Goal: Task Accomplishment & Management: Manage account settings

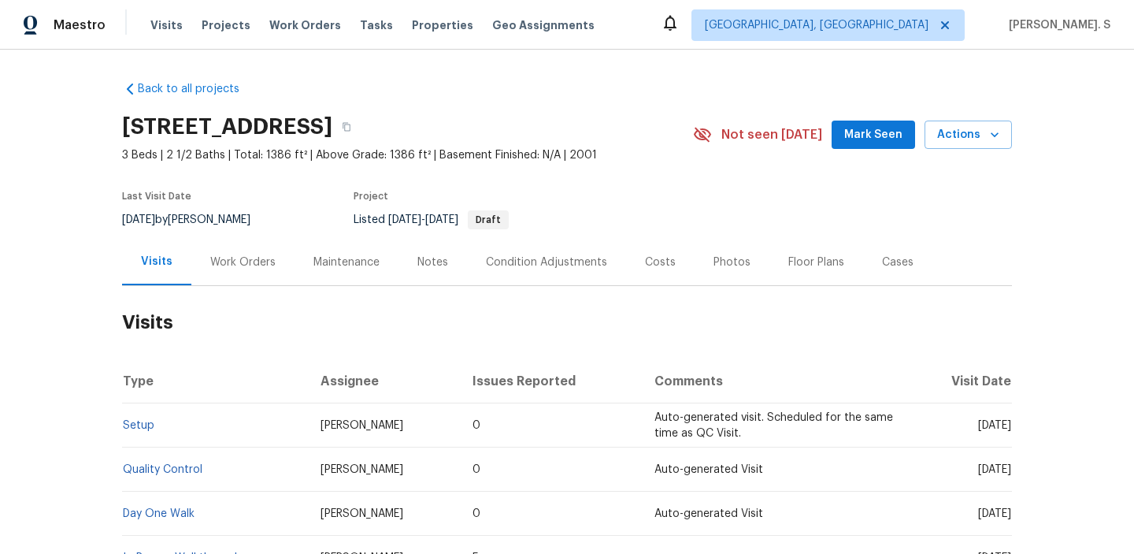
click at [219, 267] on div "Work Orders" at bounding box center [242, 262] width 65 height 16
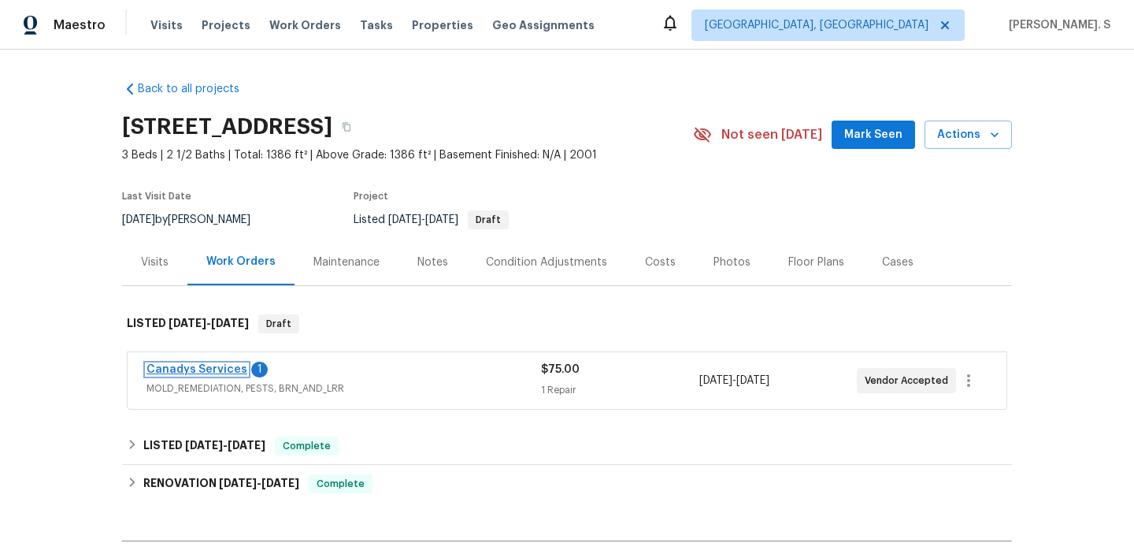
click at [220, 366] on link "Canadys Services" at bounding box center [196, 369] width 101 height 11
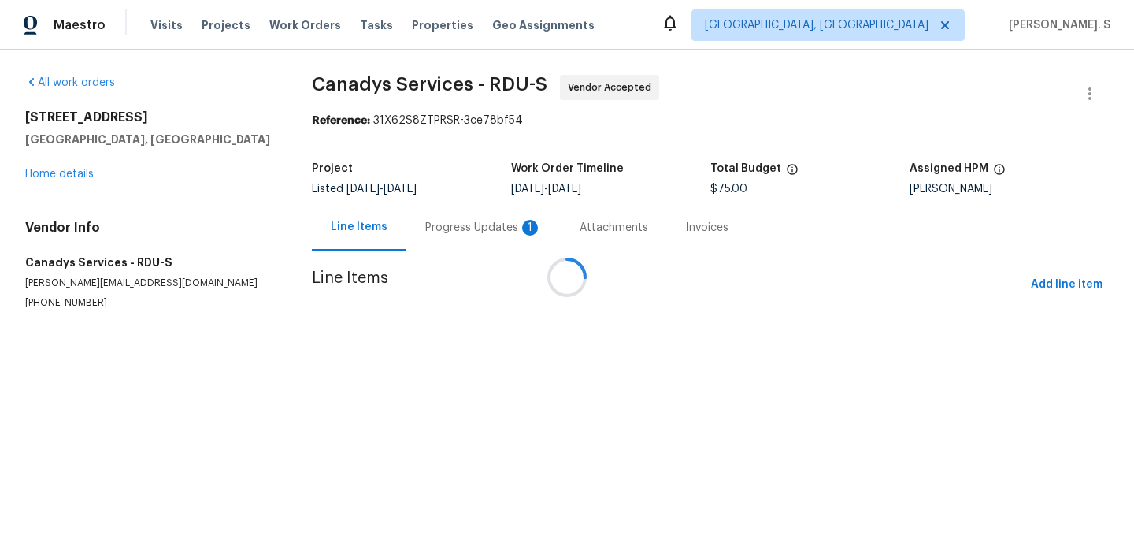
click at [522, 231] on div "1" at bounding box center [530, 228] width 16 height 16
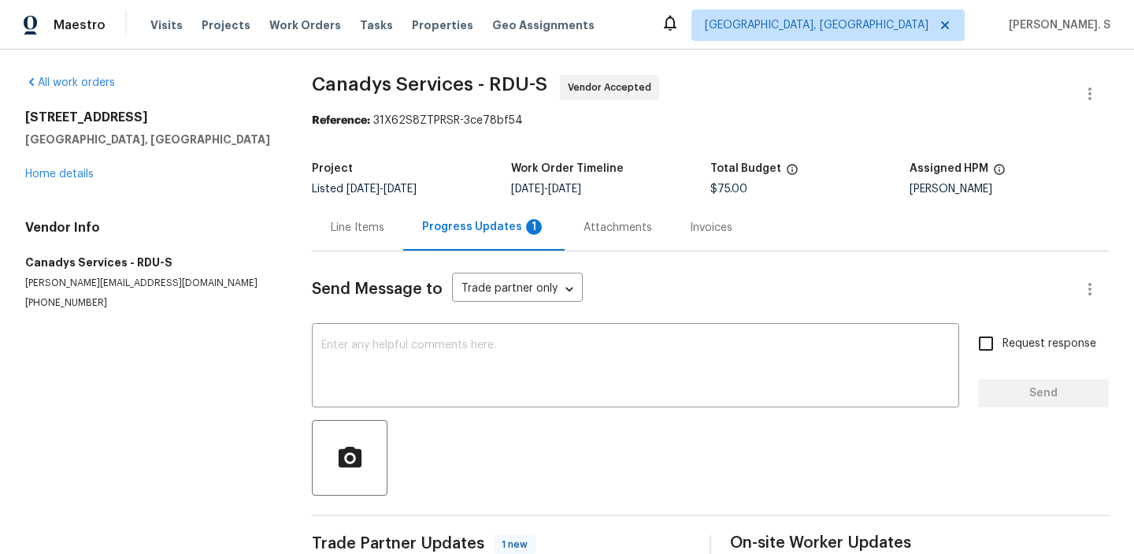
click at [453, 231] on div "Progress Updates 1" at bounding box center [484, 227] width 124 height 16
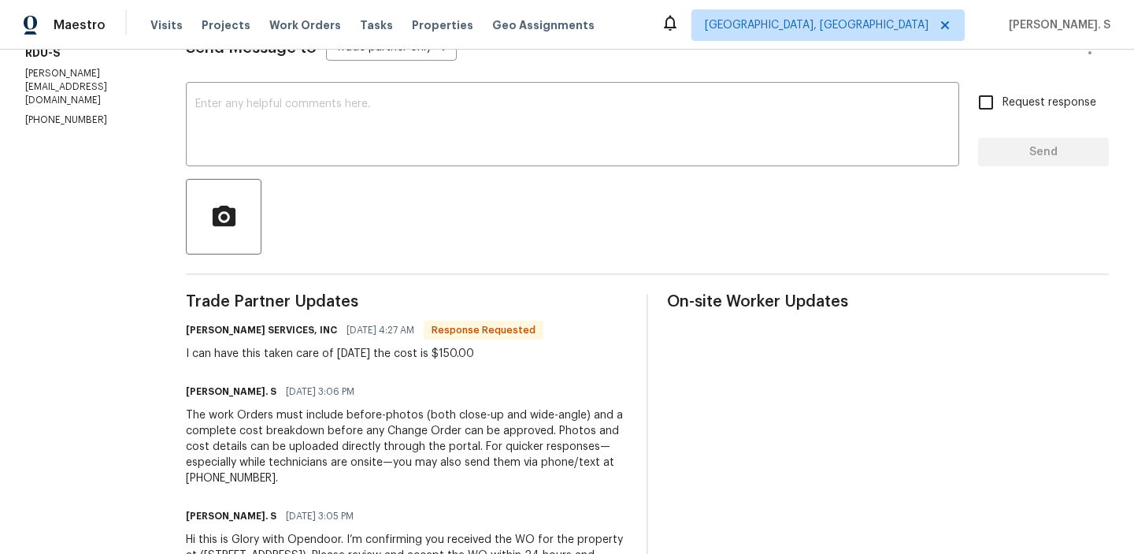
scroll to position [253, 0]
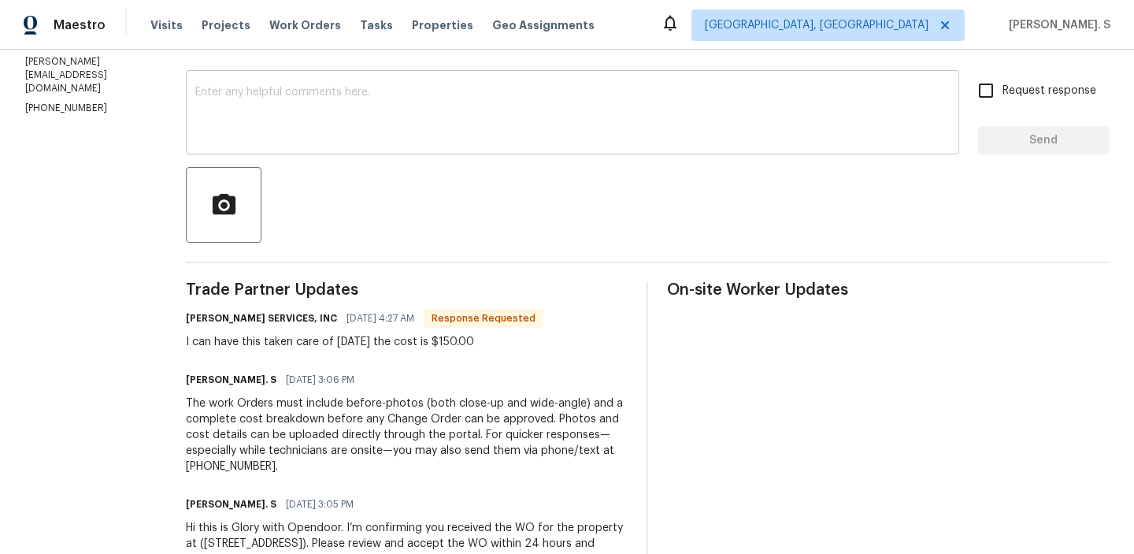
click at [443, 120] on textarea at bounding box center [572, 114] width 754 height 55
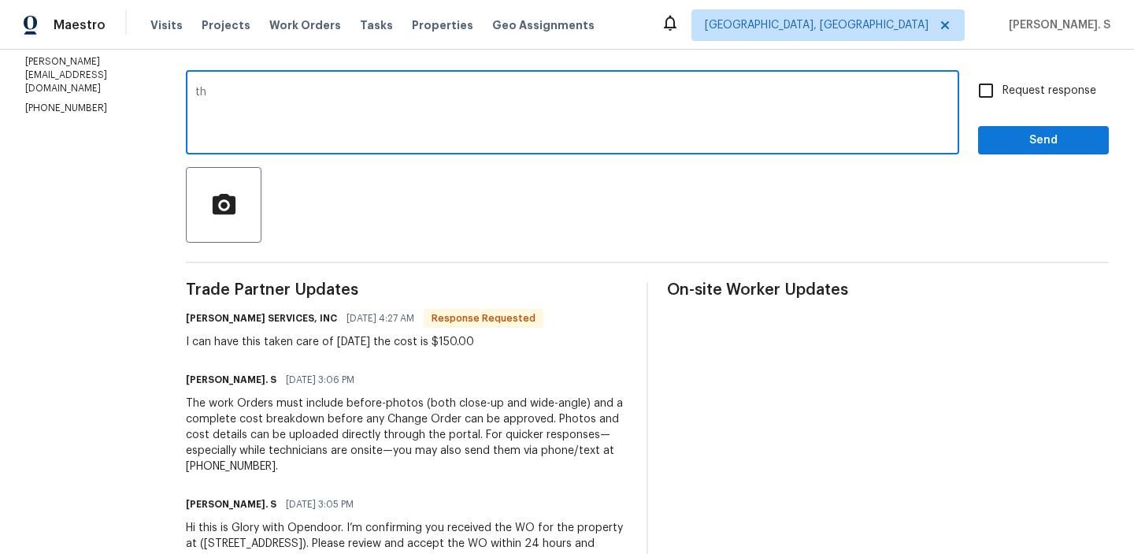
type textarea "t"
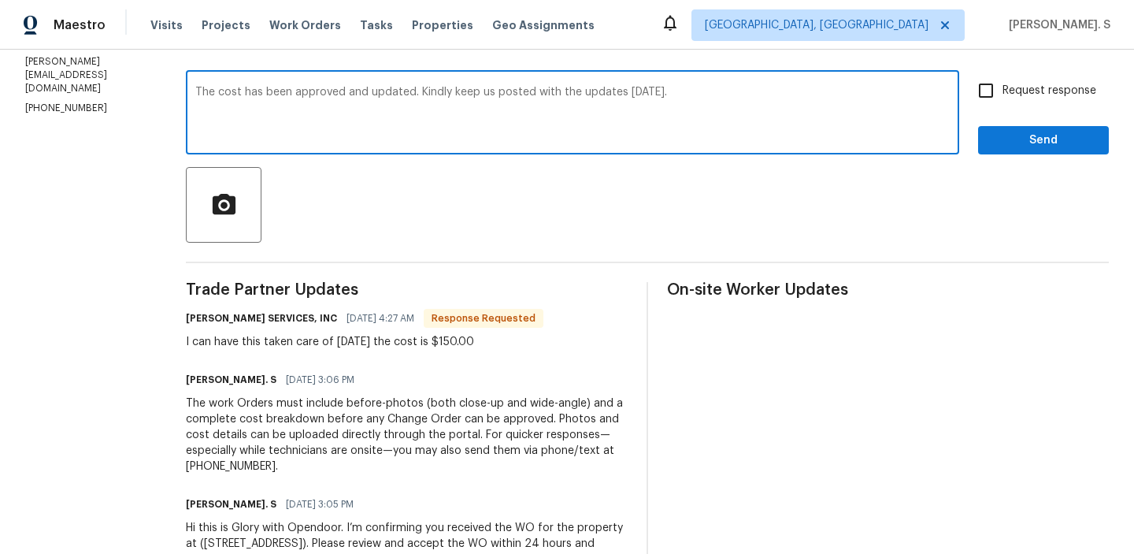
scroll to position [342, 0]
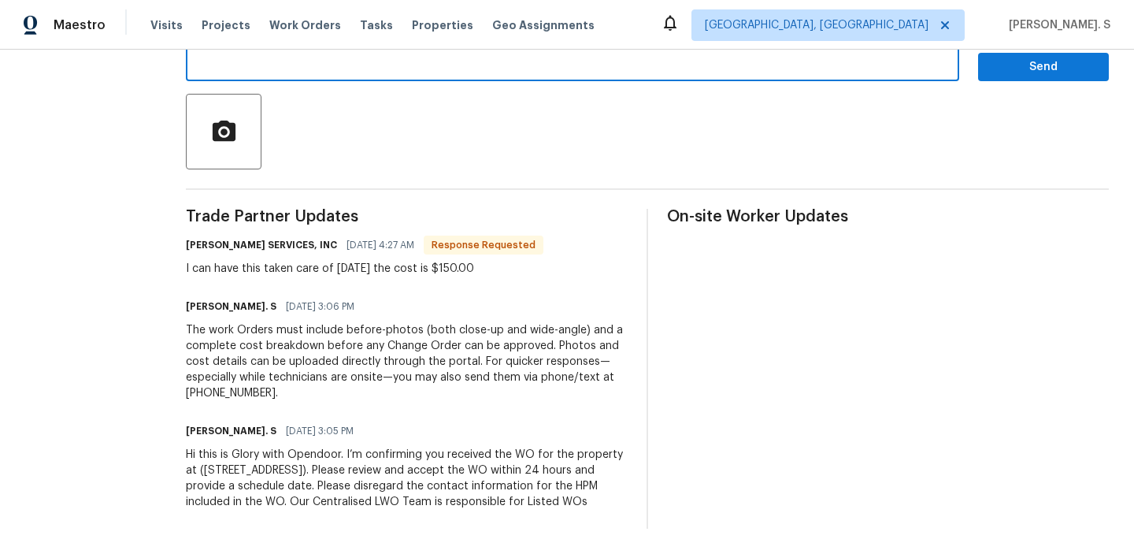
type textarea "The cost has been approved and updated. Kindly keep us posted with the updates …"
click at [291, 261] on div "I can have this taken care of today the cost is $150.00" at bounding box center [364, 269] width 357 height 16
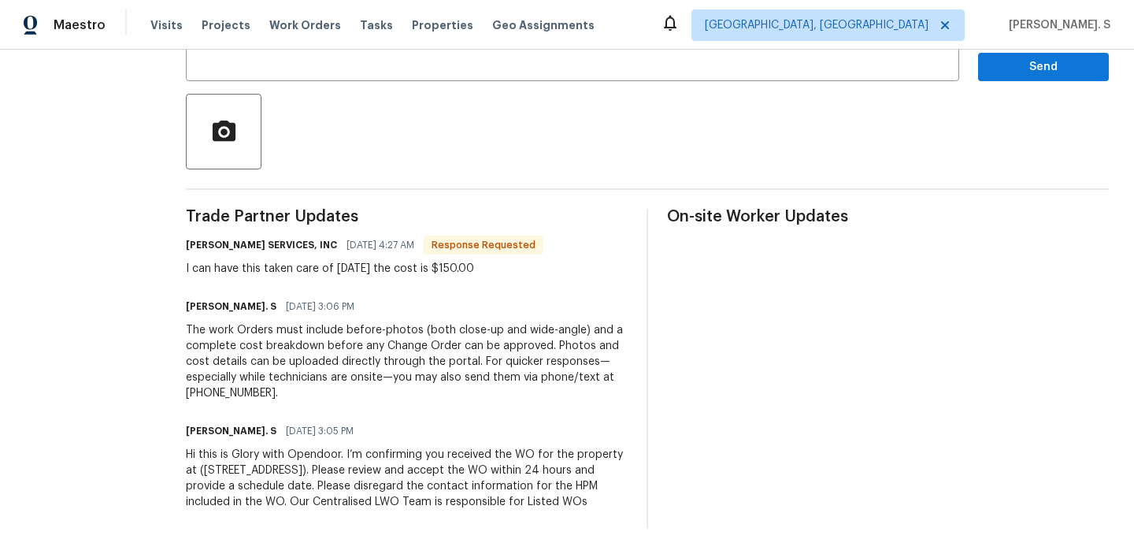
click at [291, 261] on div "I can have this taken care of today the cost is $150.00" at bounding box center [364, 269] width 357 height 16
copy div "I can have this taken care of today the cost is $150.00"
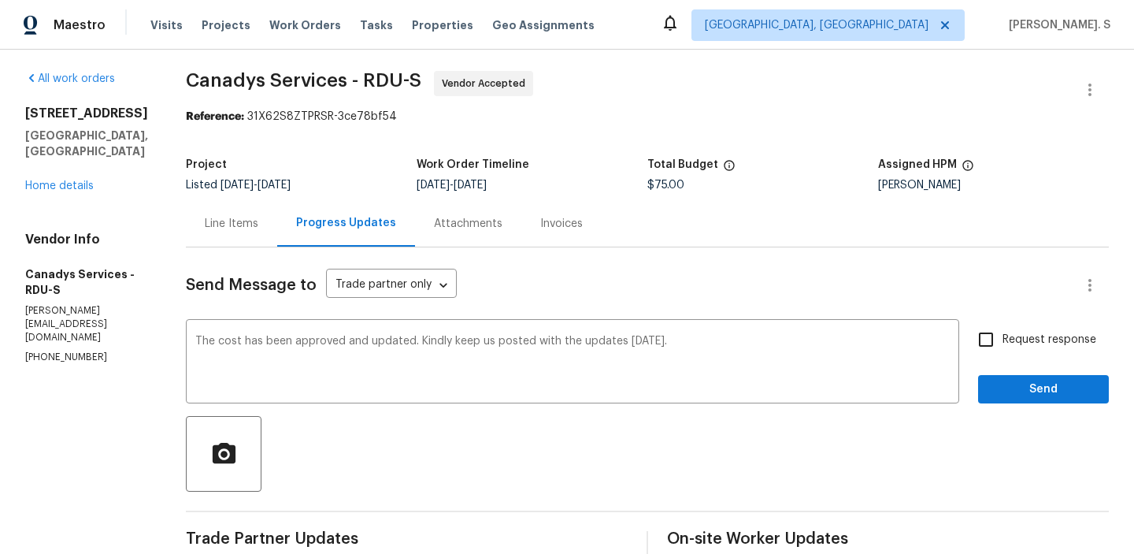
click at [1013, 328] on label "Request response" at bounding box center [1032, 339] width 127 height 33
click at [1002, 328] on input "Request response" at bounding box center [985, 339] width 33 height 33
checkbox input "true"
click at [1025, 398] on button "Send" at bounding box center [1043, 389] width 131 height 29
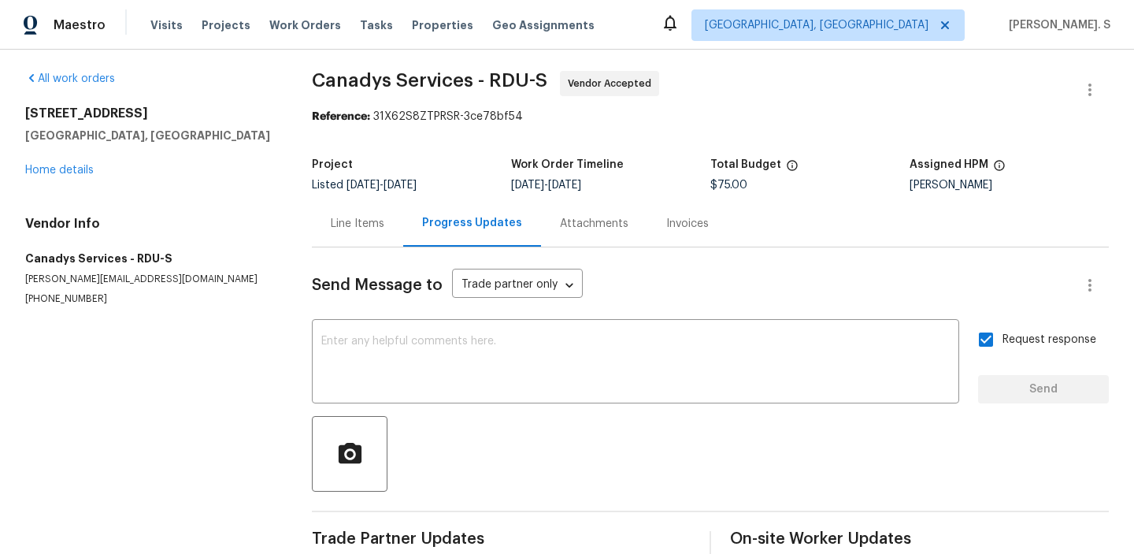
click at [422, 226] on div "Progress Updates" at bounding box center [472, 223] width 100 height 16
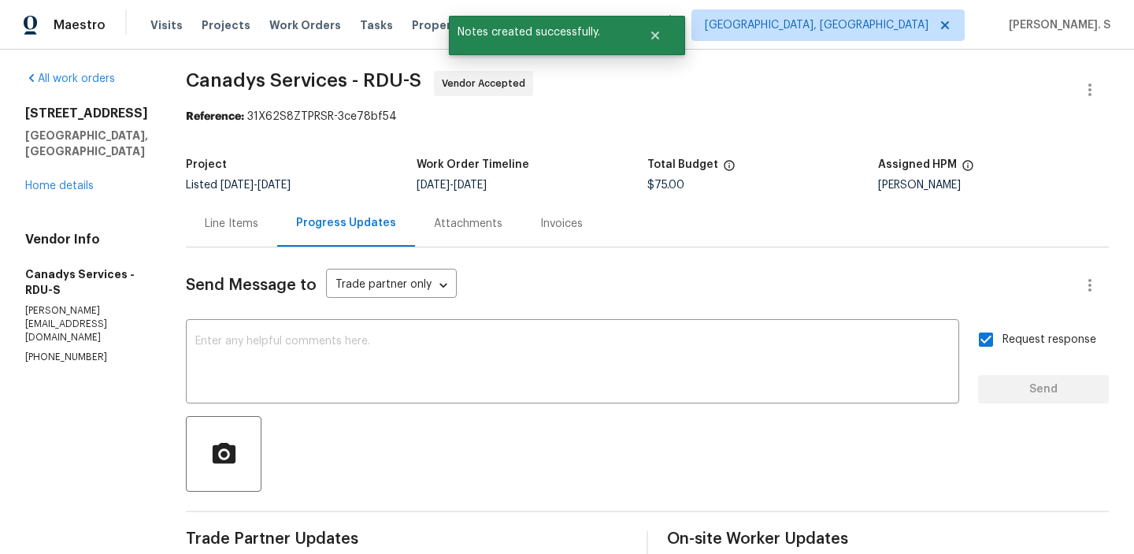
click at [258, 225] on div "Line Items" at bounding box center [232, 224] width 54 height 16
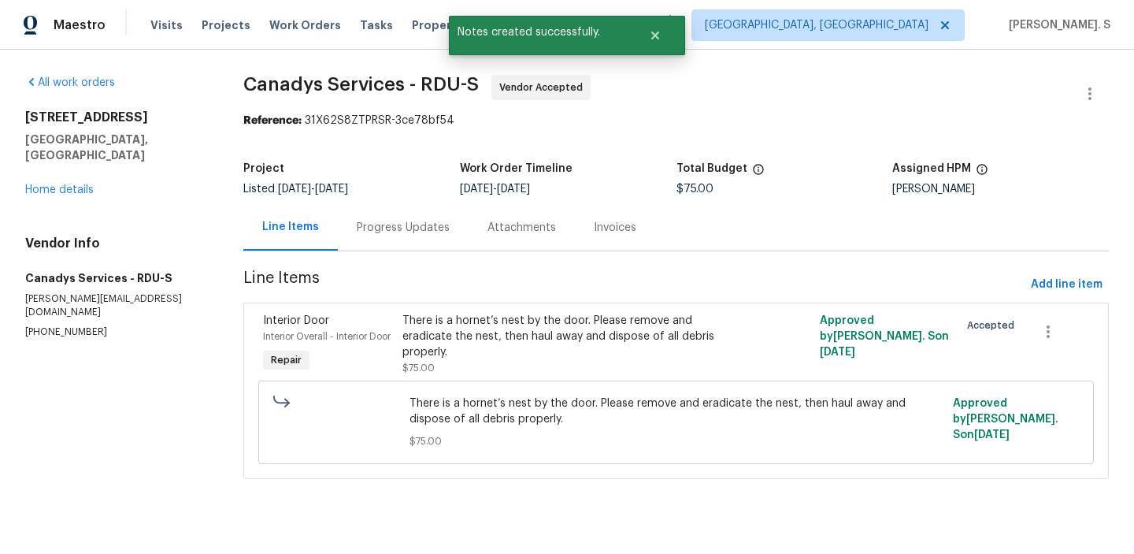
click at [481, 351] on div "There is a hornet’s nest by the door. Please remove and eradicate the nest, the…" at bounding box center [571, 344] width 339 height 63
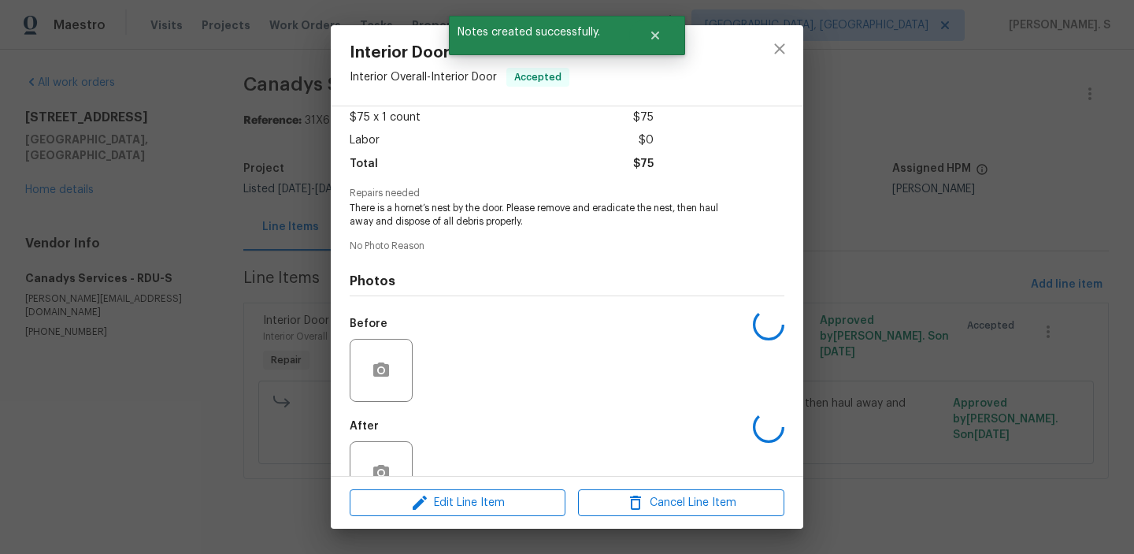
scroll to position [131, 0]
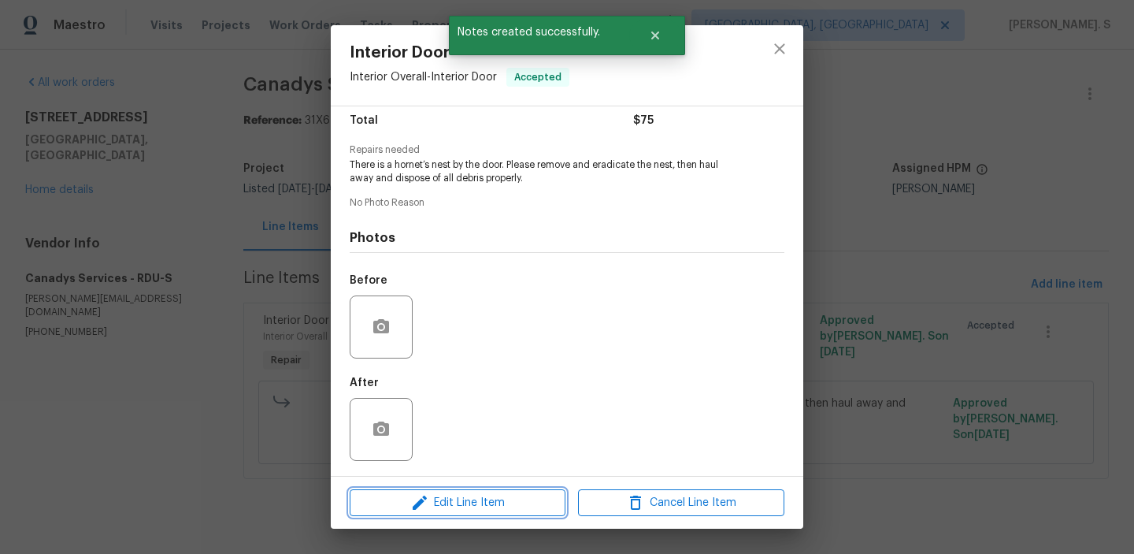
click at [460, 495] on span "Edit Line Item" at bounding box center [457, 503] width 206 height 20
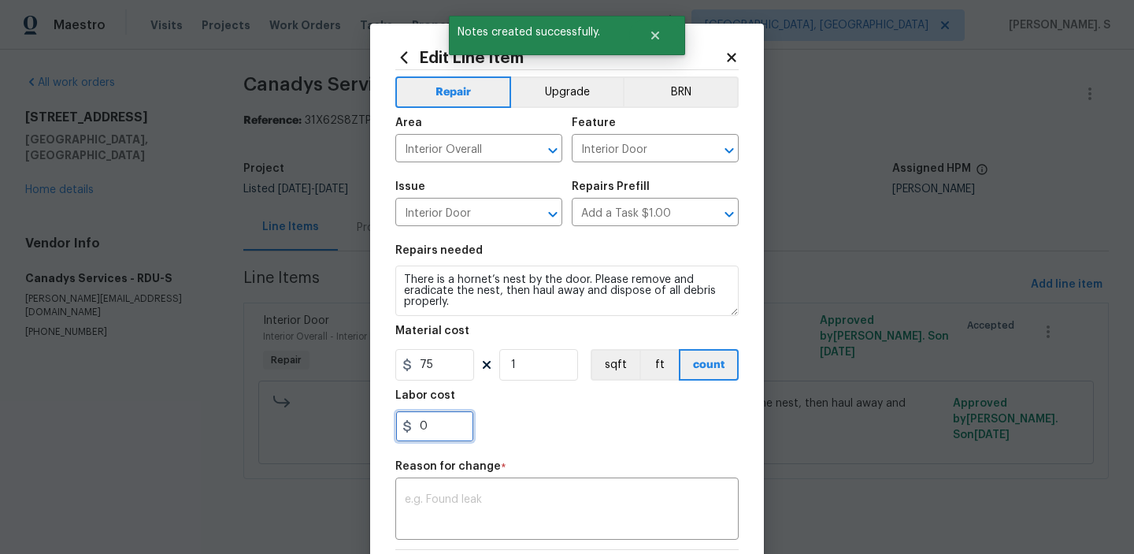
click at [461, 434] on input "0" at bounding box center [434, 425] width 79 height 31
type input "75"
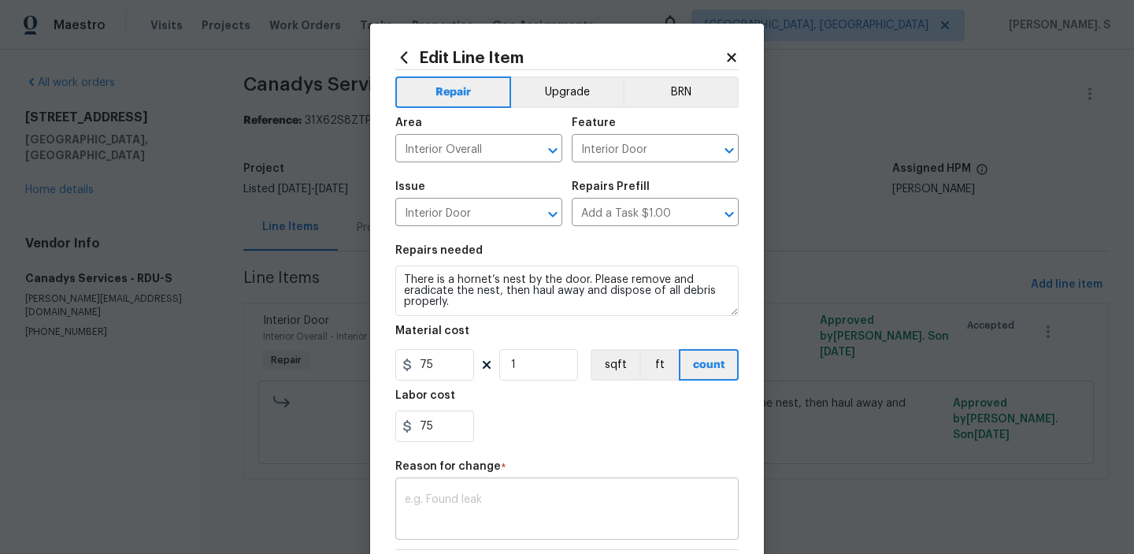
click at [516, 526] on textarea at bounding box center [567, 510] width 324 height 33
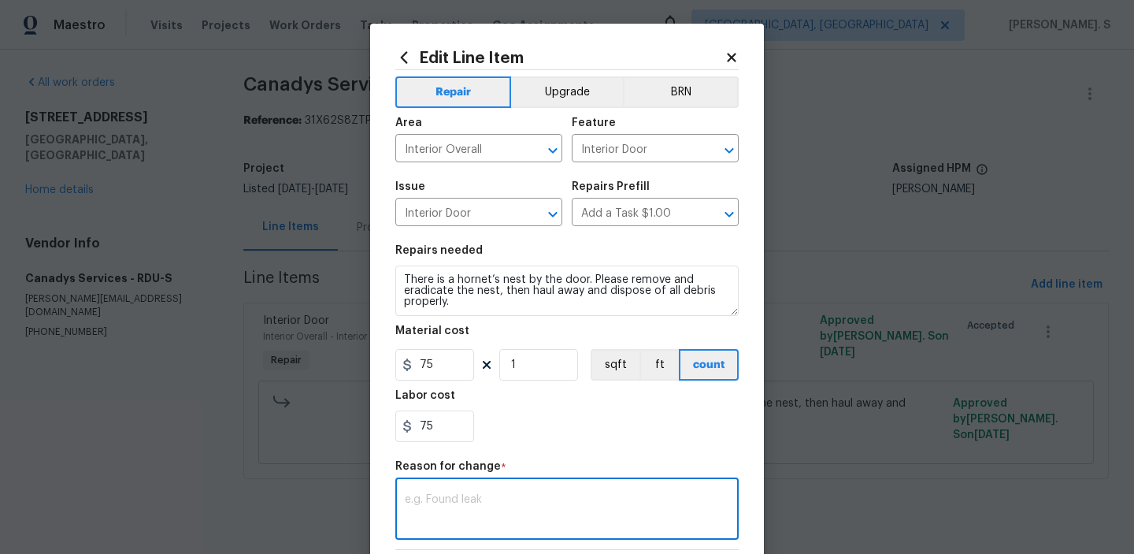
paste textarea "(GJ) Updated per vendor’s final cost."
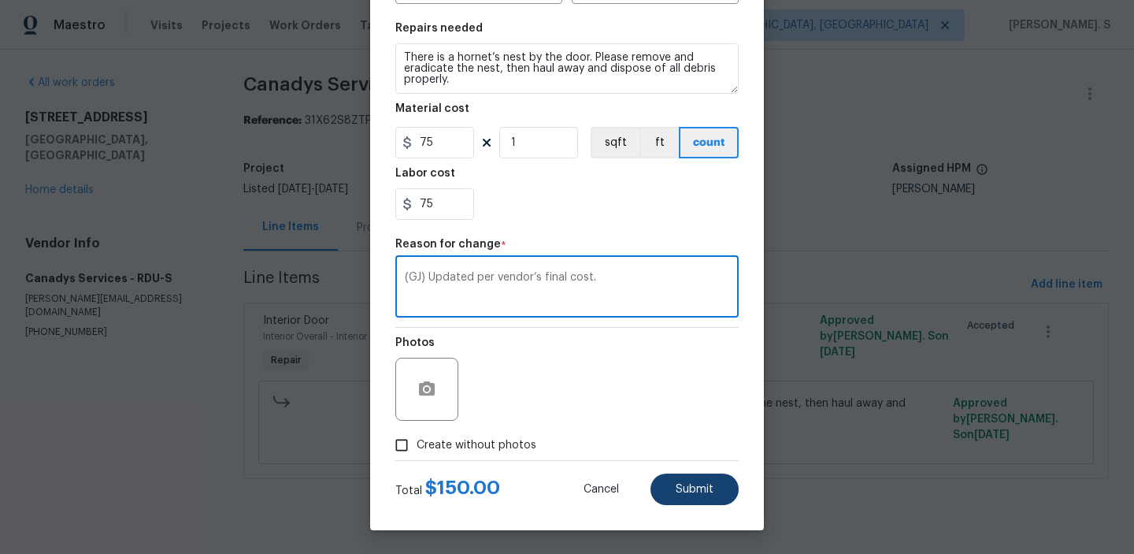
type textarea "(GJ) Updated per vendor’s final cost."
click at [689, 504] on button "Submit" at bounding box center [694, 488] width 88 height 31
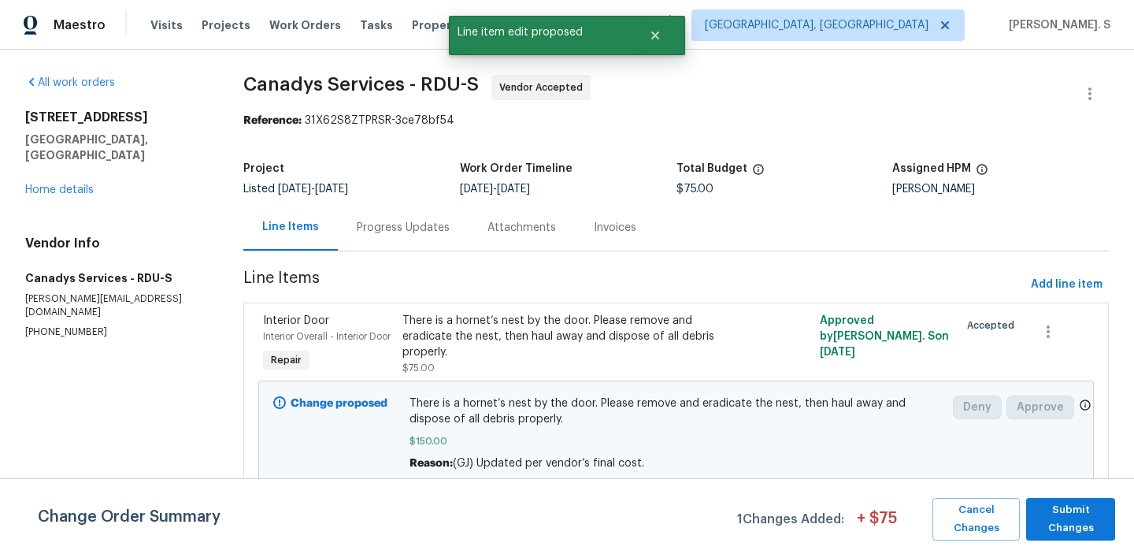
scroll to position [0, 0]
click at [1046, 526] on span "Submit Changes" at bounding box center [1070, 519] width 73 height 36
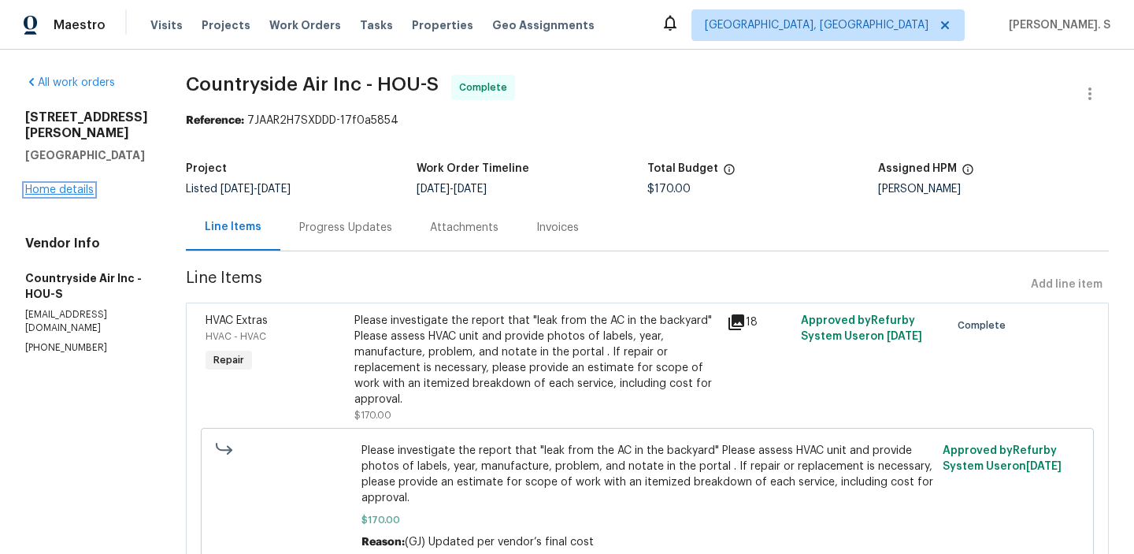
click at [91, 191] on link "Home details" at bounding box center [59, 189] width 69 height 11
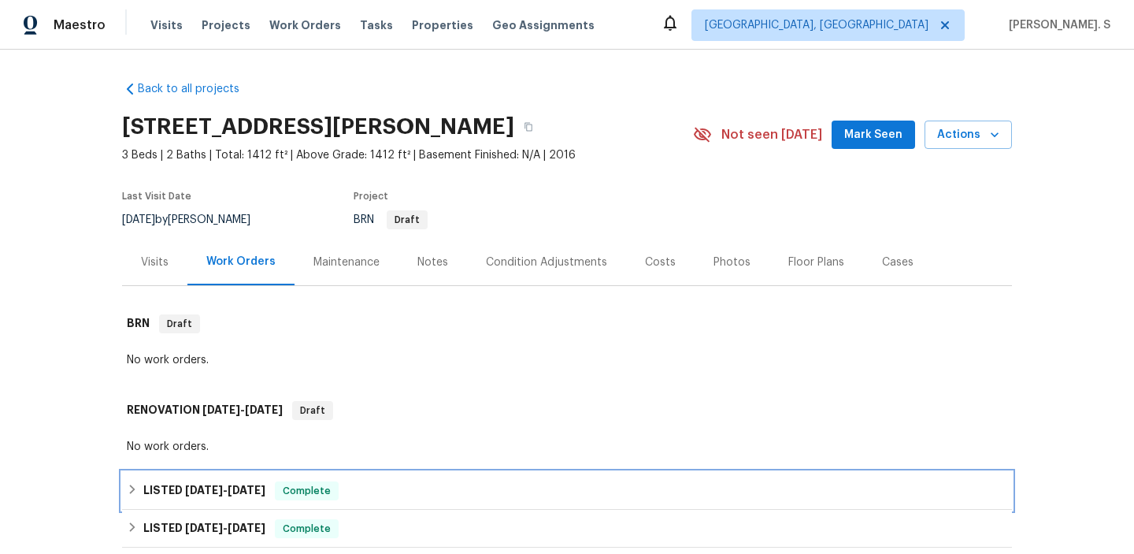
click at [204, 492] on span "8/19/25" at bounding box center [204, 489] width 38 height 11
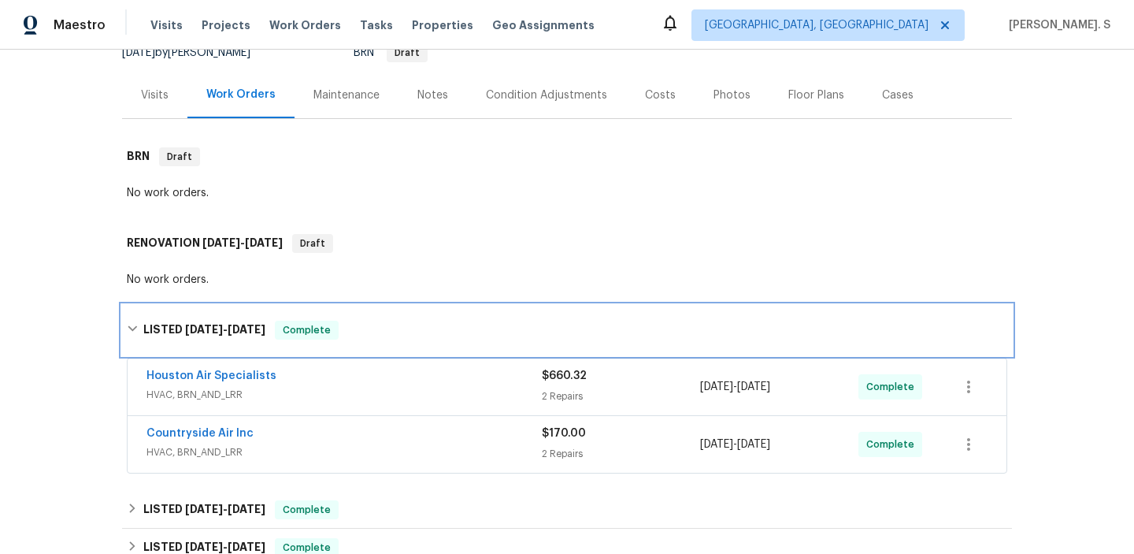
scroll to position [202, 0]
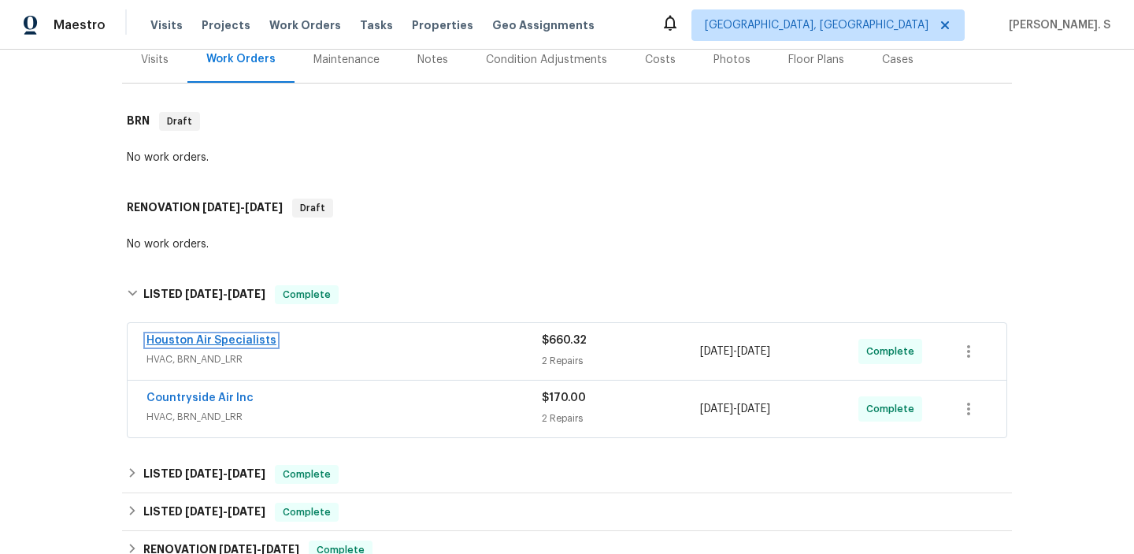
click at [237, 339] on link "Houston Air Specialists" at bounding box center [211, 340] width 130 height 11
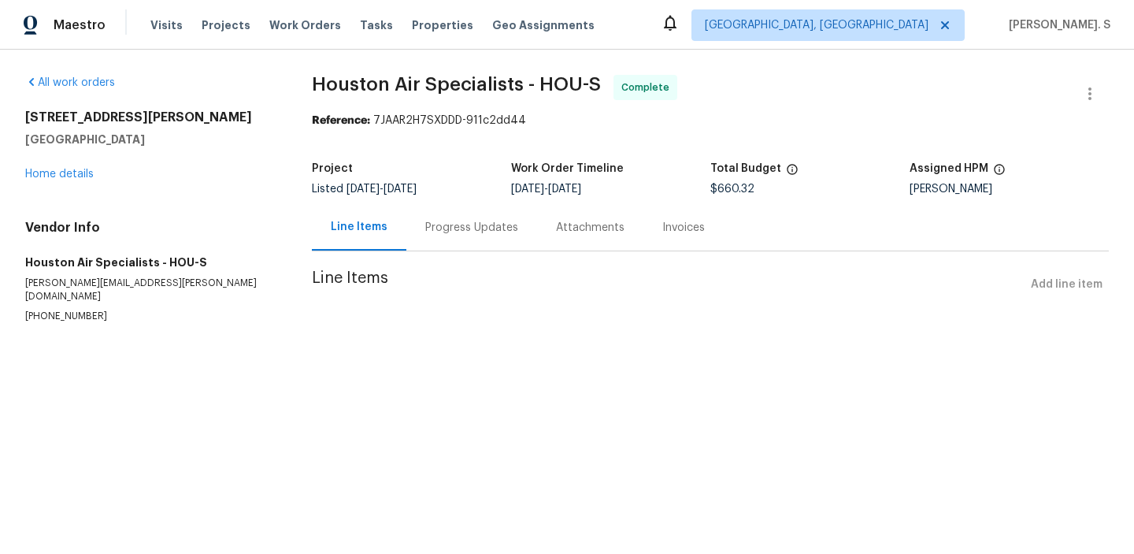
click at [468, 245] on div "Progress Updates" at bounding box center [471, 227] width 131 height 46
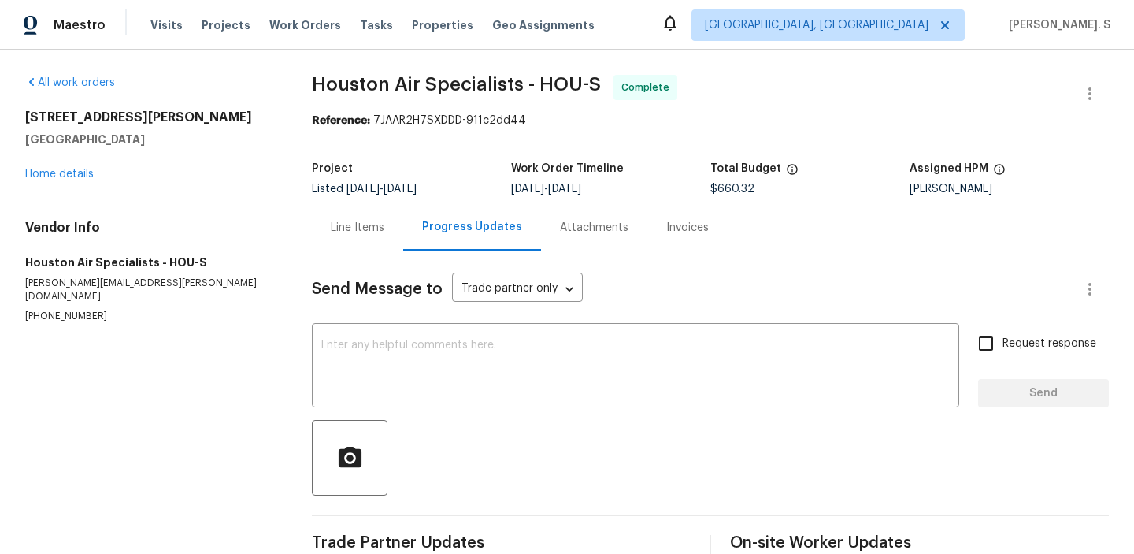
click at [468, 245] on div "Progress Updates" at bounding box center [472, 227] width 138 height 46
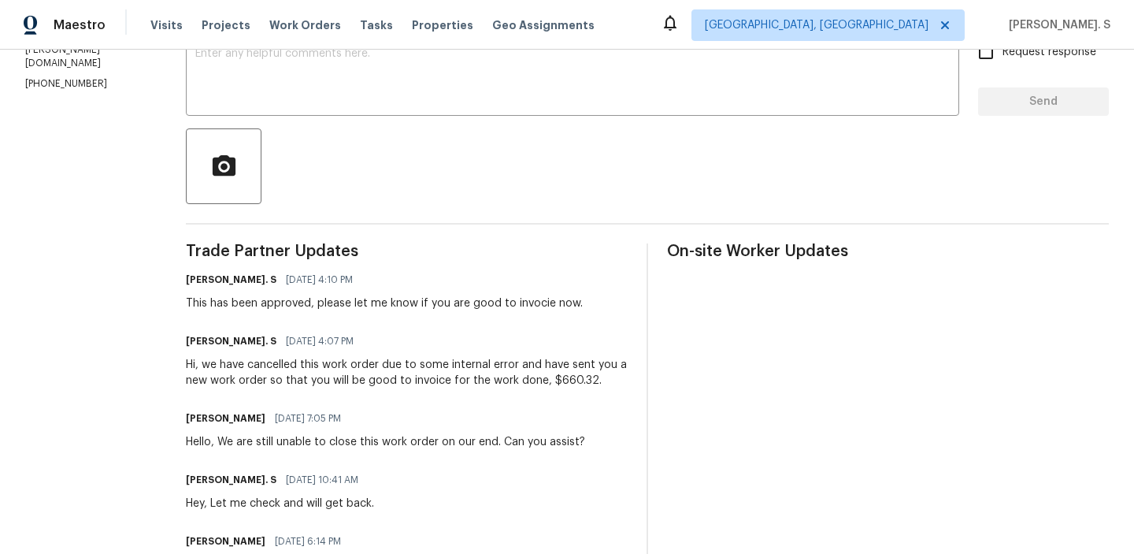
scroll to position [322, 0]
